Goal: Register for event/course

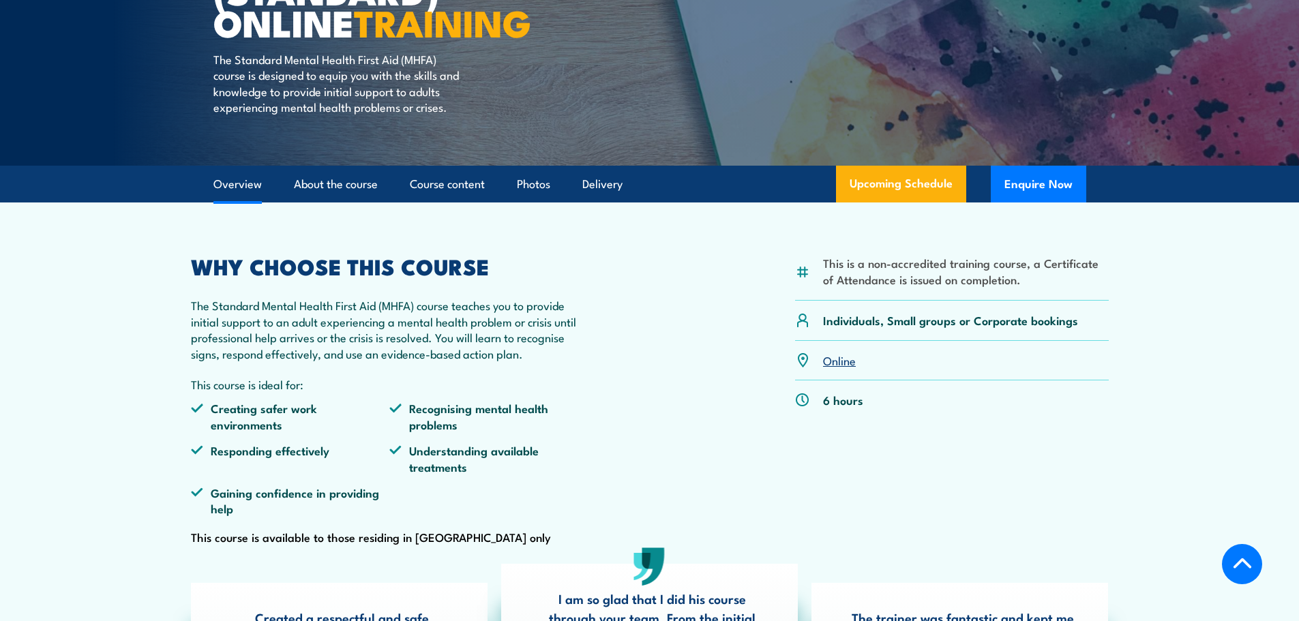
scroll to position [205, 0]
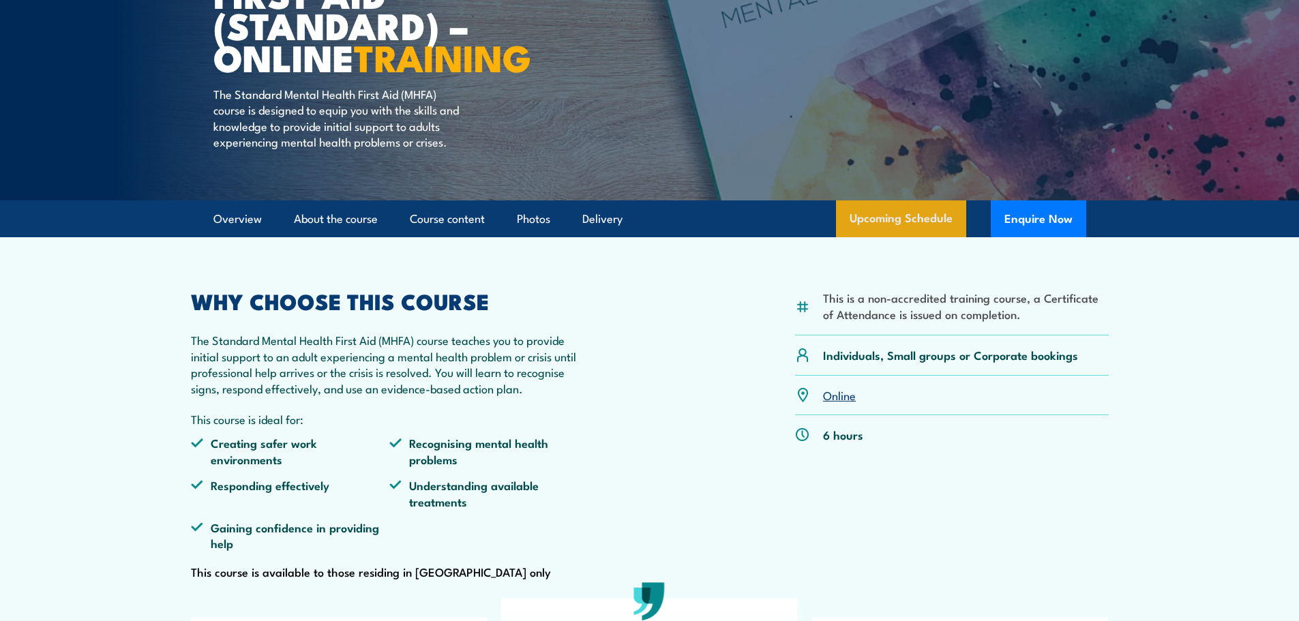
click at [920, 235] on link "Upcoming Schedule" at bounding box center [901, 218] width 130 height 37
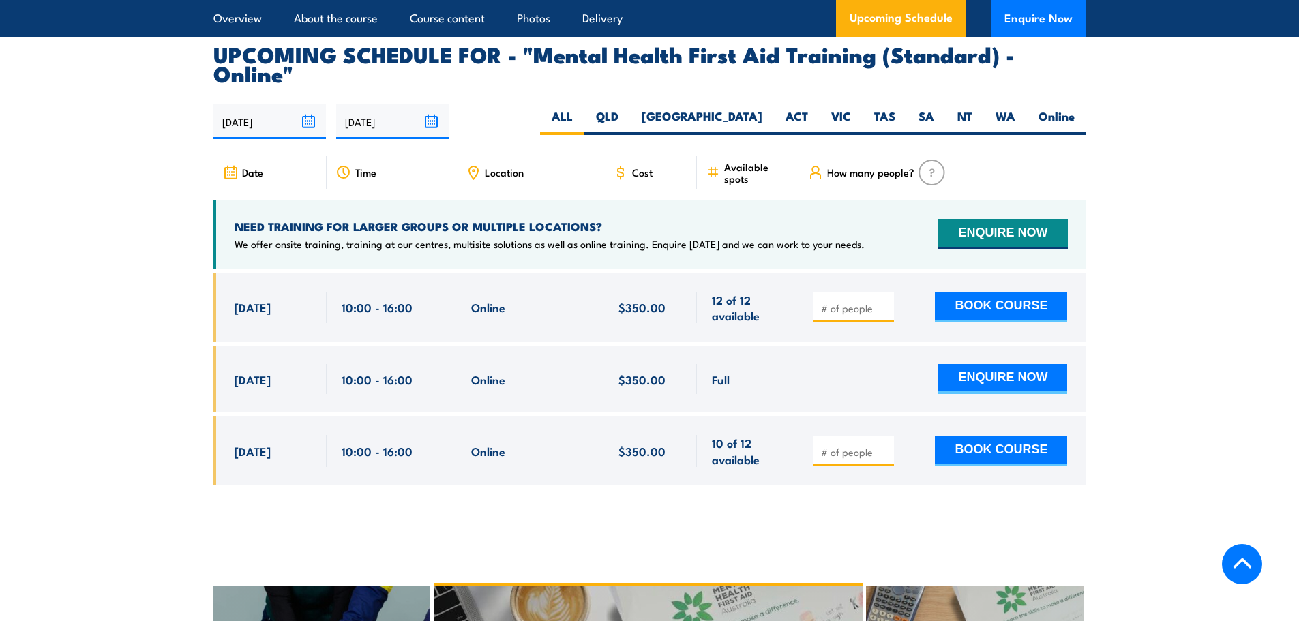
scroll to position [2800, 0]
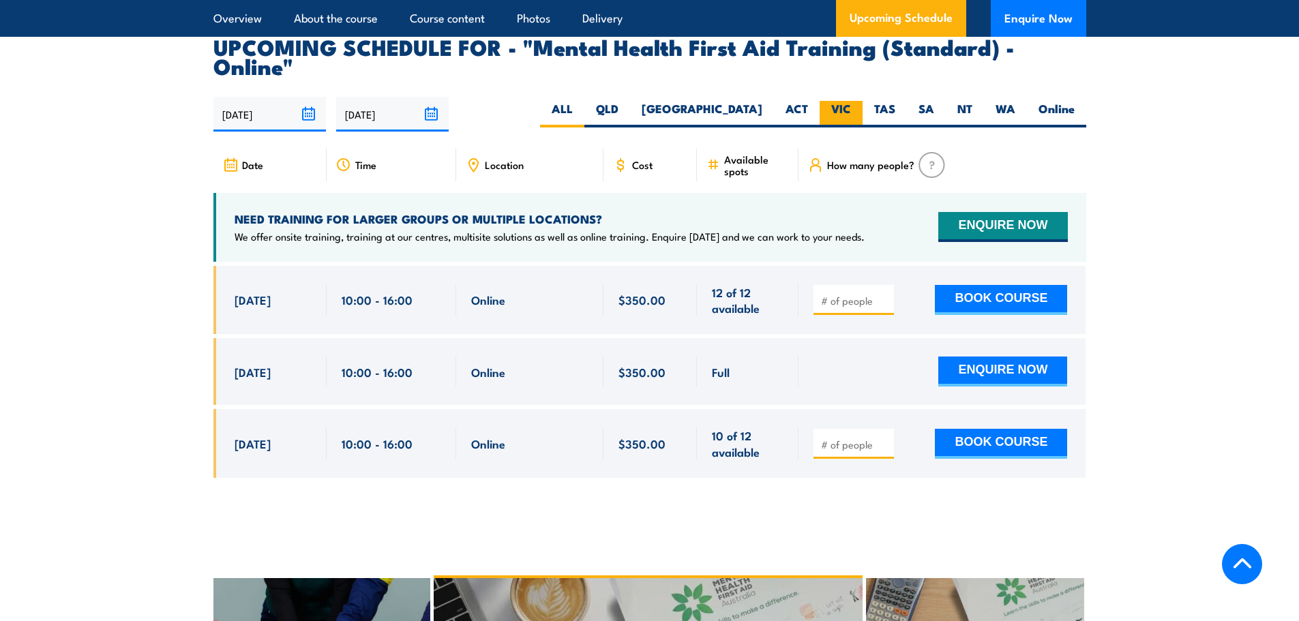
click at [844, 101] on label "VIC" at bounding box center [841, 114] width 43 height 27
click at [851, 101] on input "VIC" at bounding box center [855, 105] width 9 height 9
radio input "true"
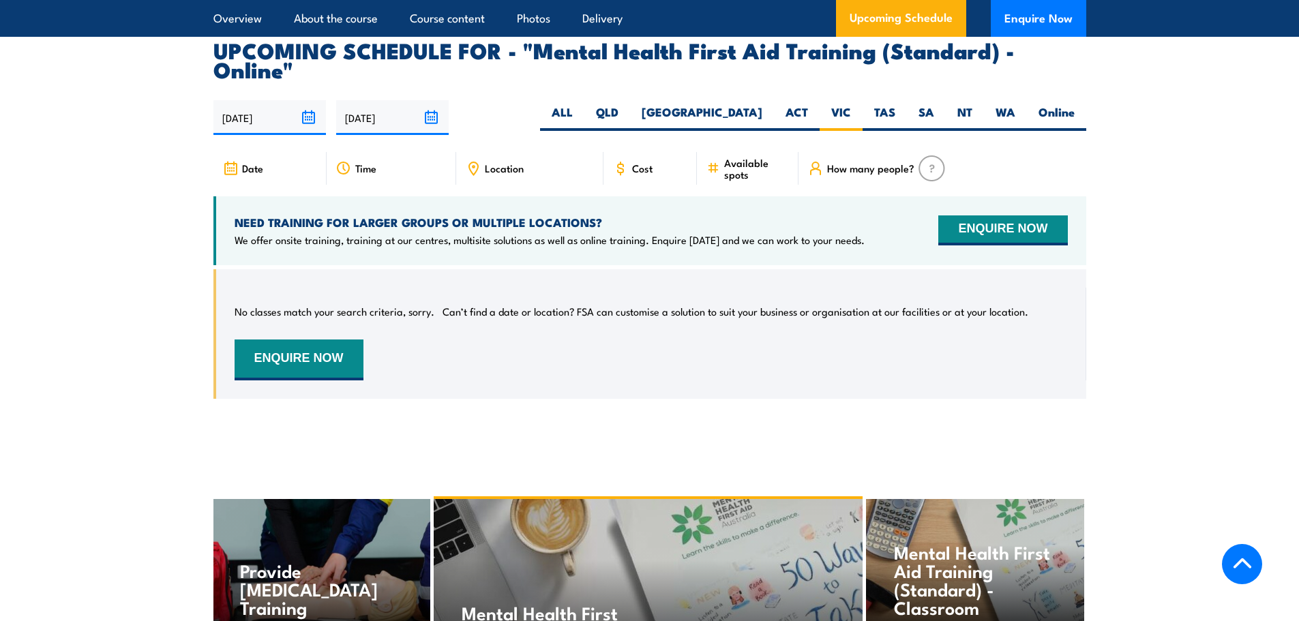
scroll to position [2800, 0]
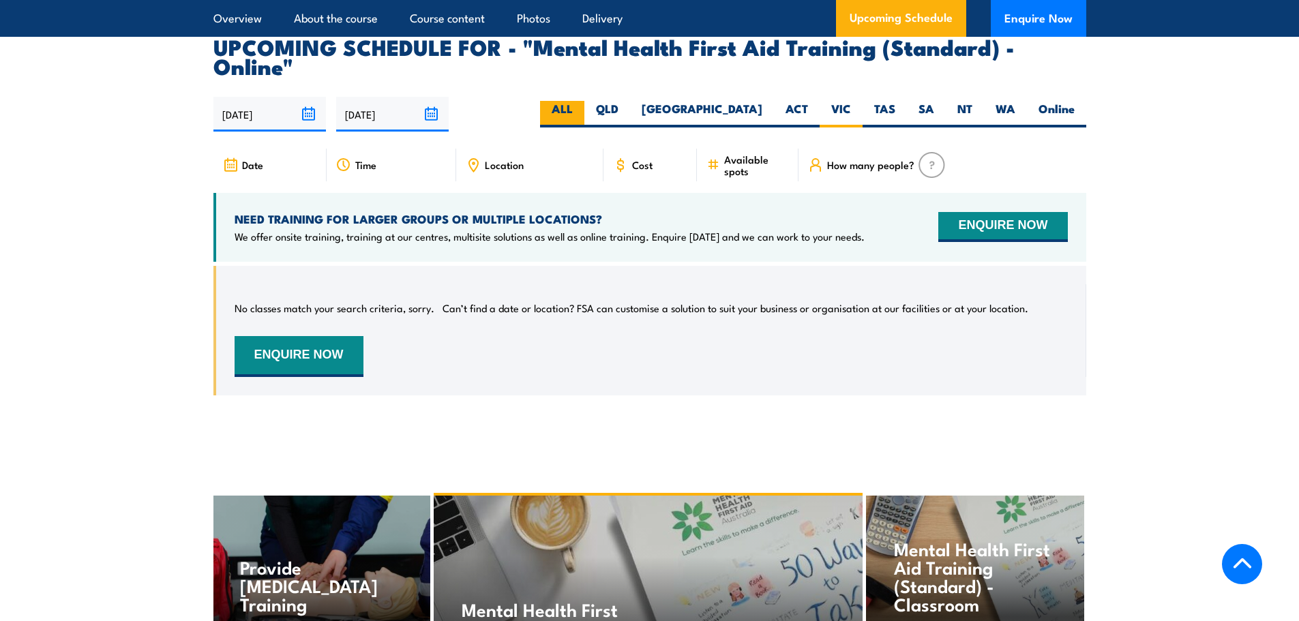
click at [584, 101] on label "ALL" at bounding box center [562, 114] width 44 height 27
click at [582, 101] on input "ALL" at bounding box center [577, 105] width 9 height 9
radio input "true"
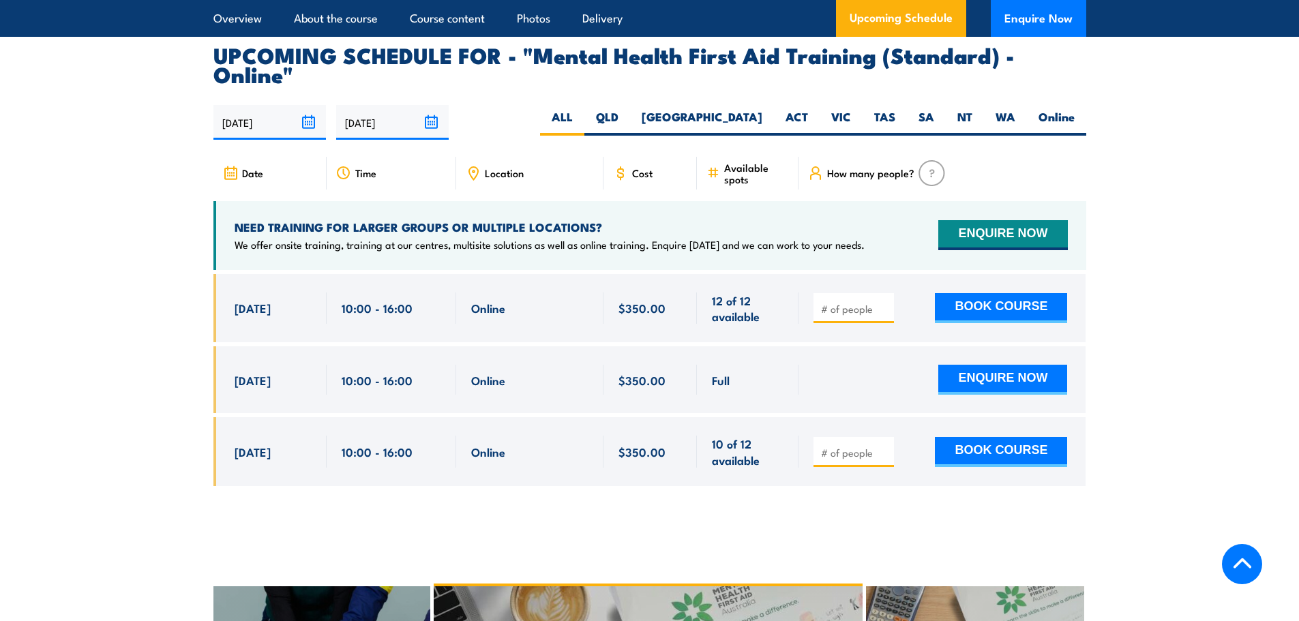
scroll to position [2800, 0]
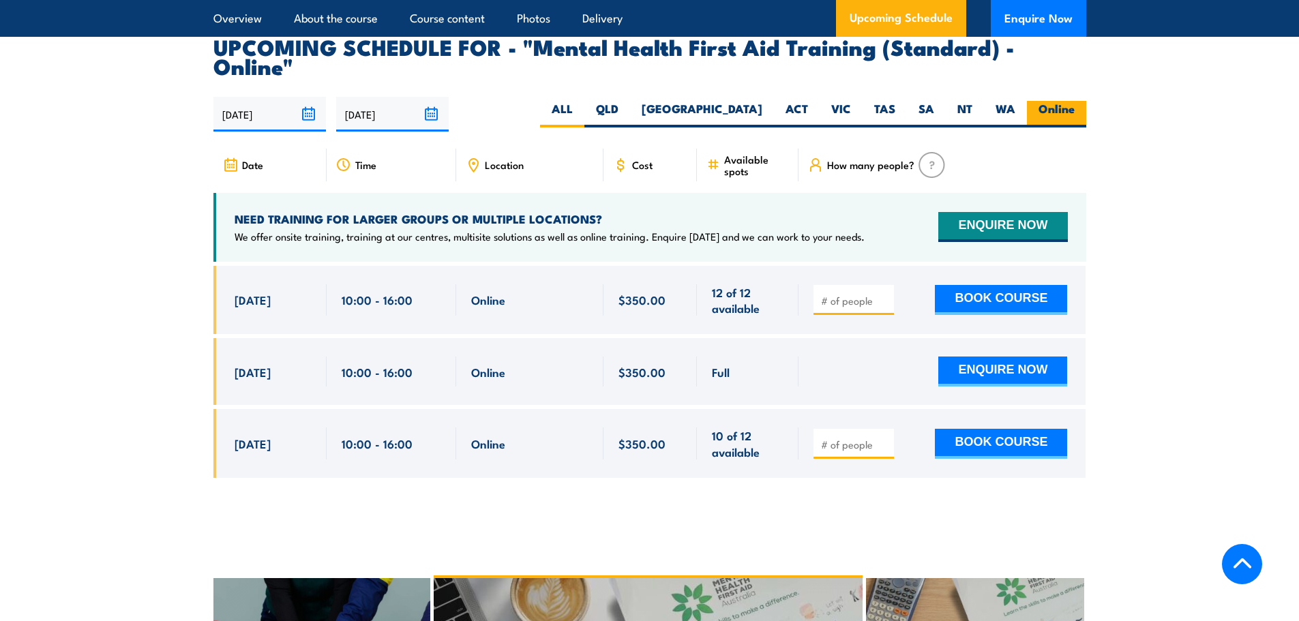
click at [1068, 101] on label "Online" at bounding box center [1056, 114] width 59 height 27
click at [1075, 101] on input "Online" at bounding box center [1079, 105] width 9 height 9
radio input "true"
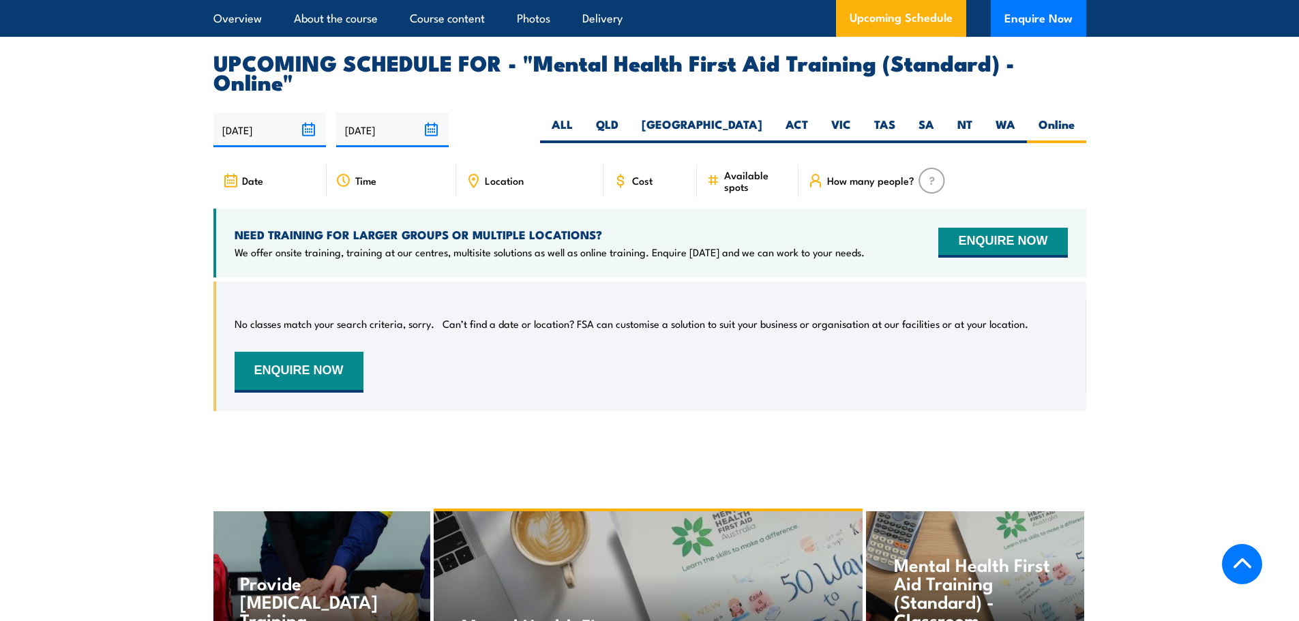
scroll to position [2800, 0]
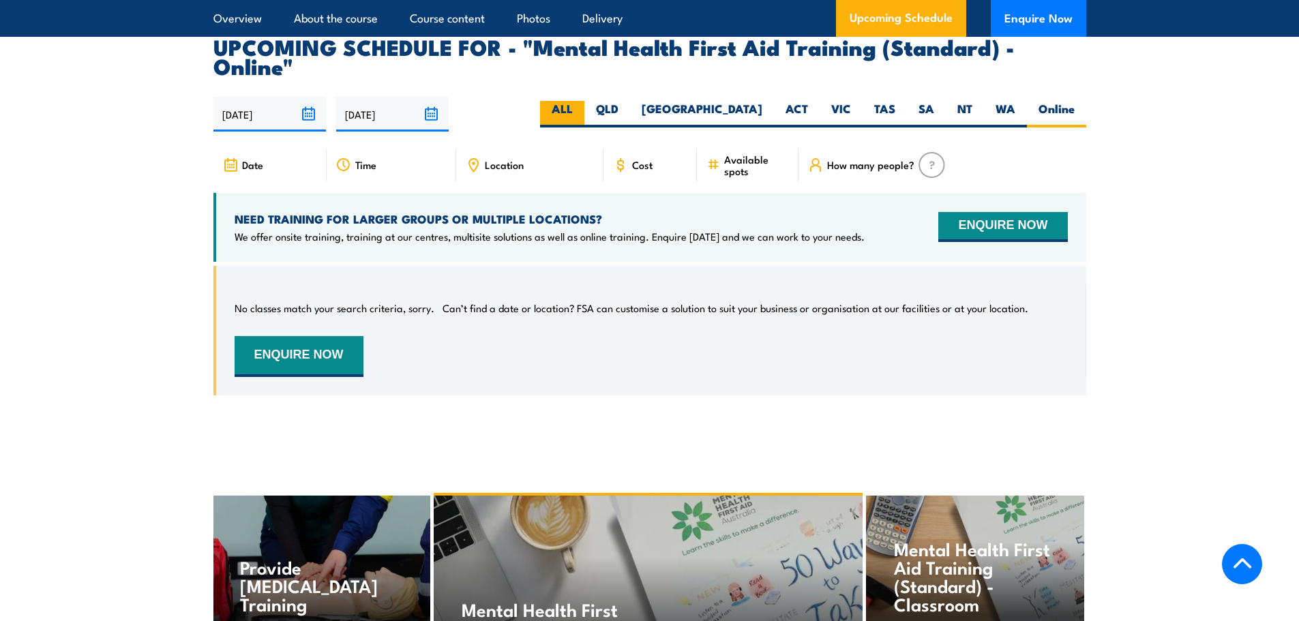
click at [584, 101] on label "ALL" at bounding box center [562, 114] width 44 height 27
click at [582, 101] on input "ALL" at bounding box center [577, 105] width 9 height 9
radio input "true"
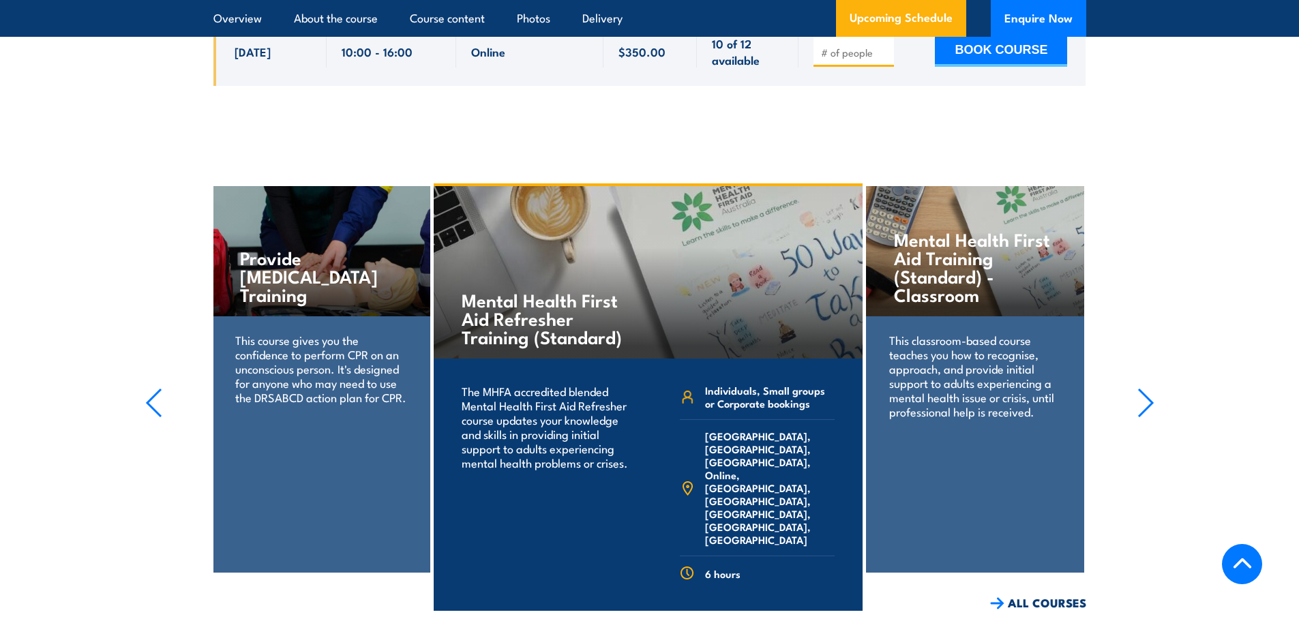
scroll to position [3004, 0]
